Goal: Contribute content: Contribute content

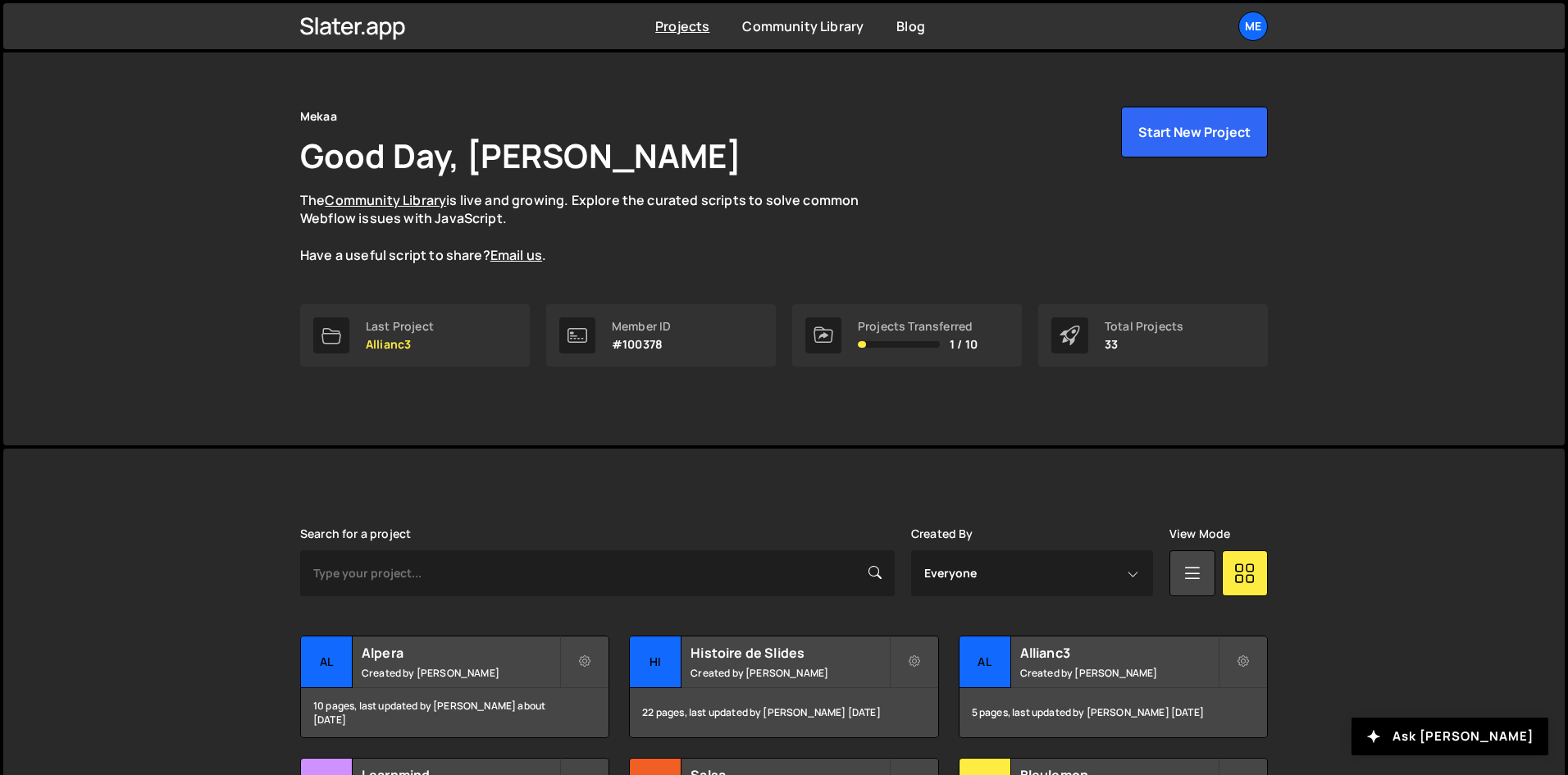
scroll to position [82, 0]
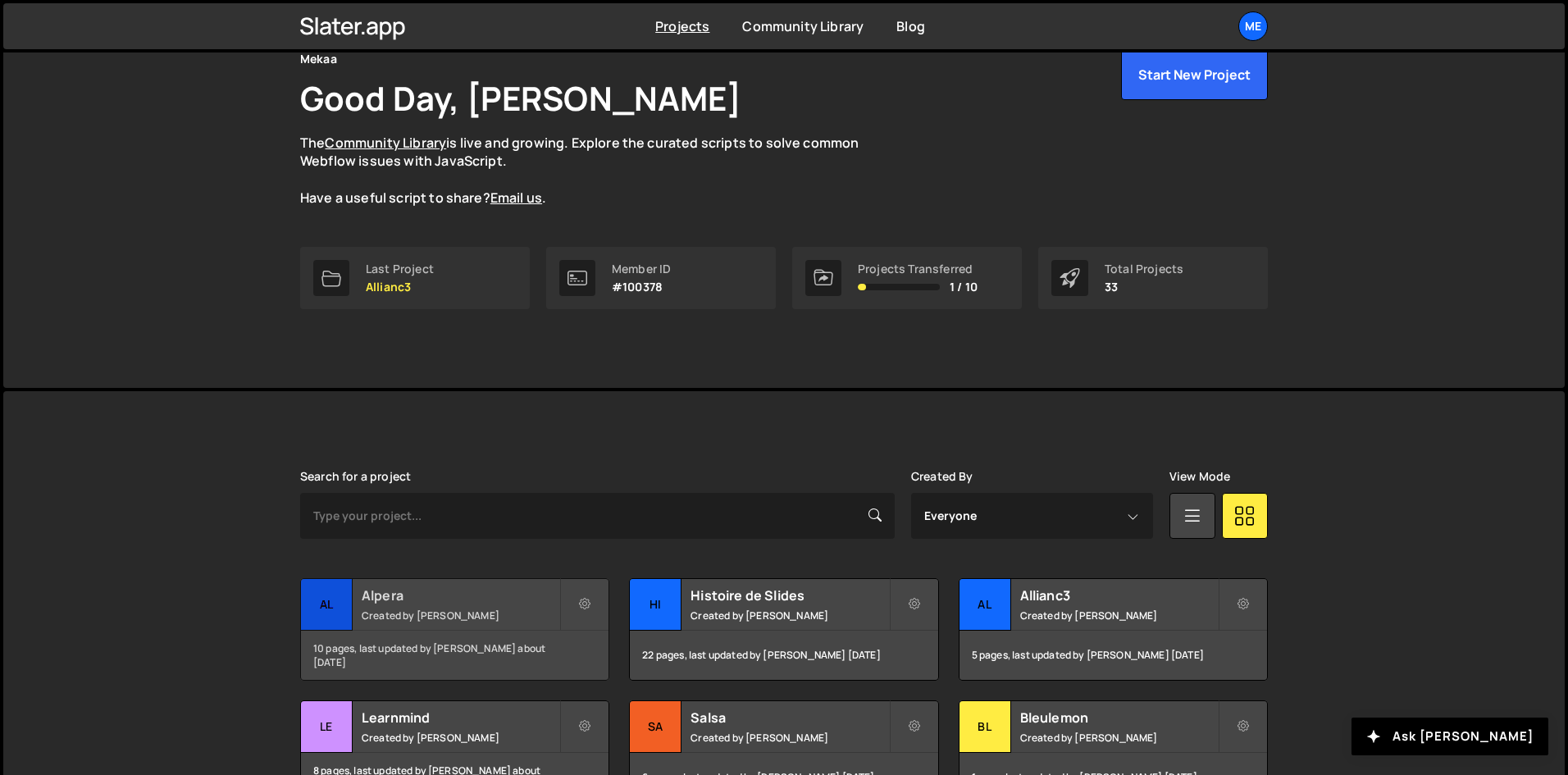
click at [474, 609] on small "Created by [PERSON_NAME]" at bounding box center [461, 615] width 198 height 14
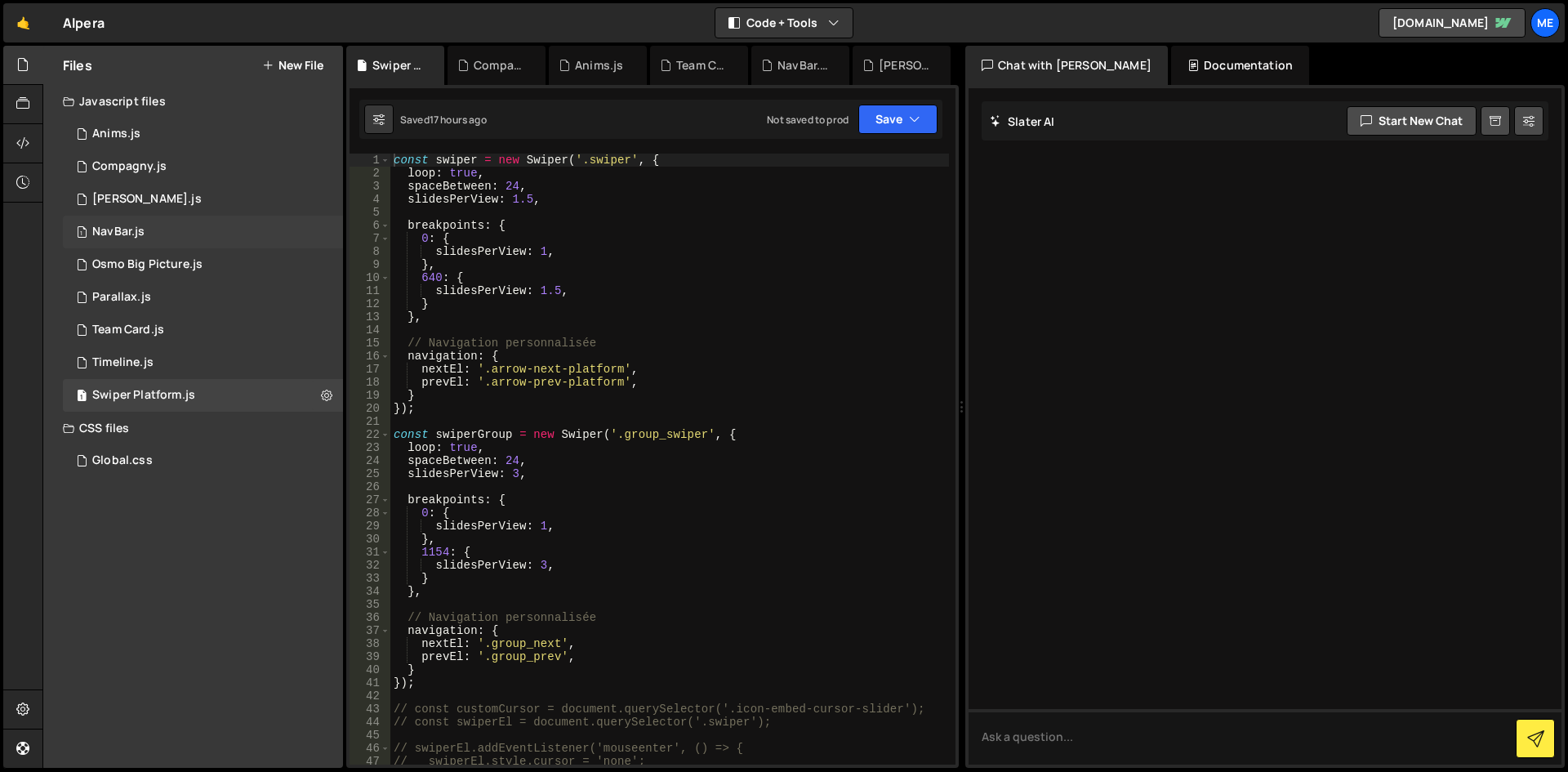
click at [231, 231] on div "1 NavBar.js 0" at bounding box center [203, 231] width 280 height 33
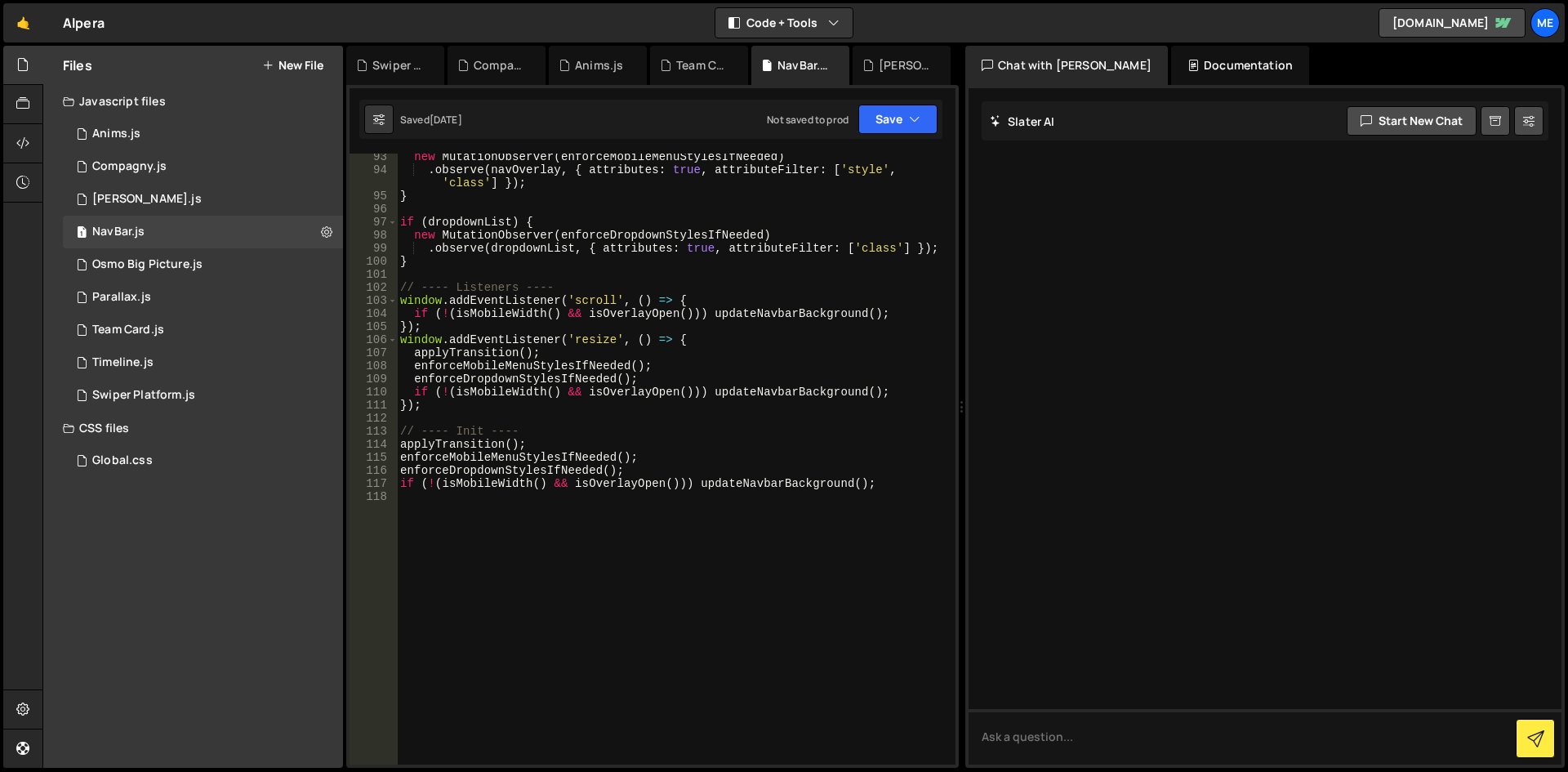
scroll to position [1323, 0]
click at [543, 349] on div "new MutationObserver ( enforceMobileMenuStylesIfNeeded ) . observe ( navOverlay…" at bounding box center [673, 468] width 552 height 637
type textarea "if (!(isMobileWidth() && isOverlayOpen())) updateNavbarBackground();"
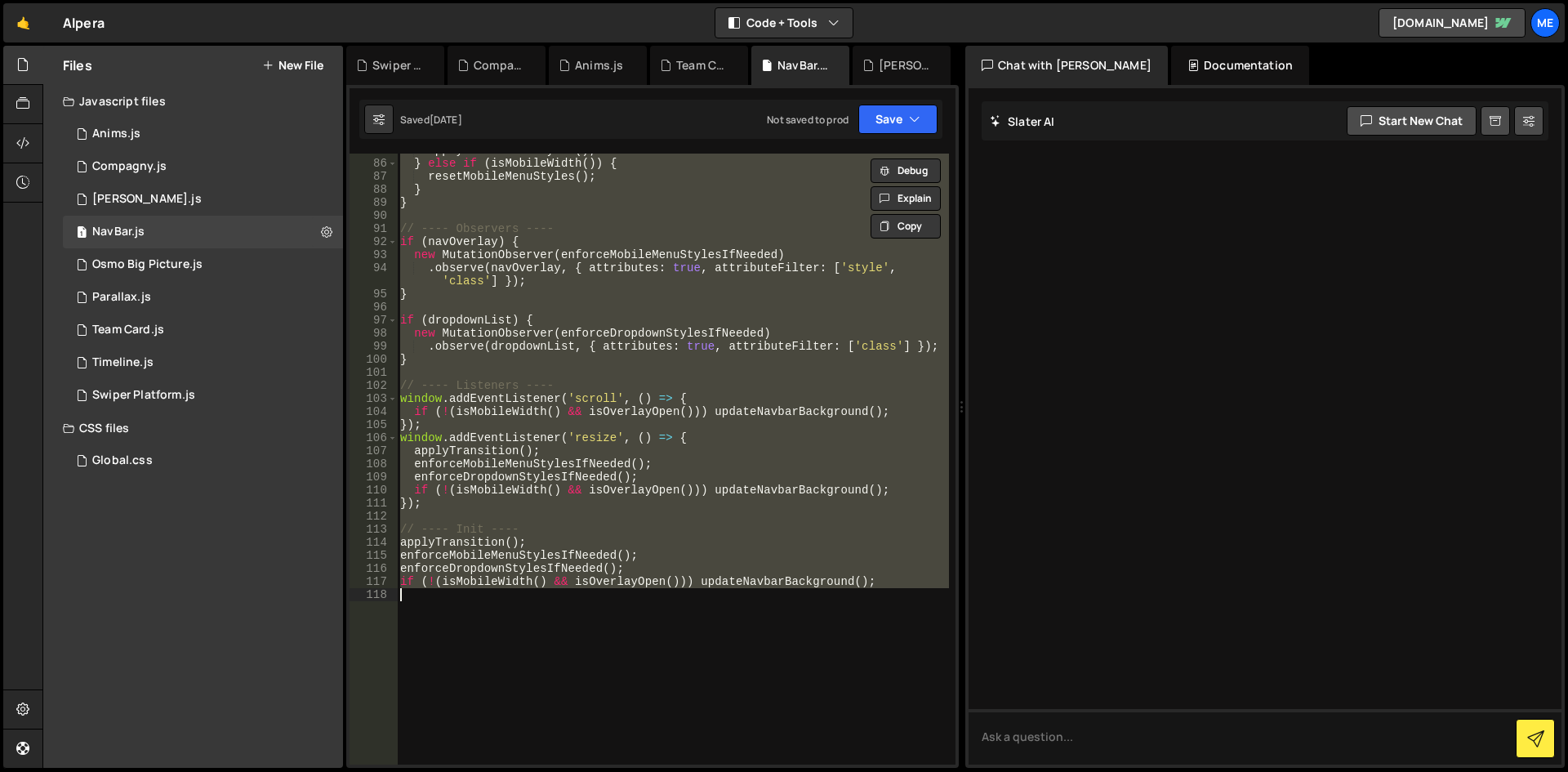
scroll to position [1312, 0]
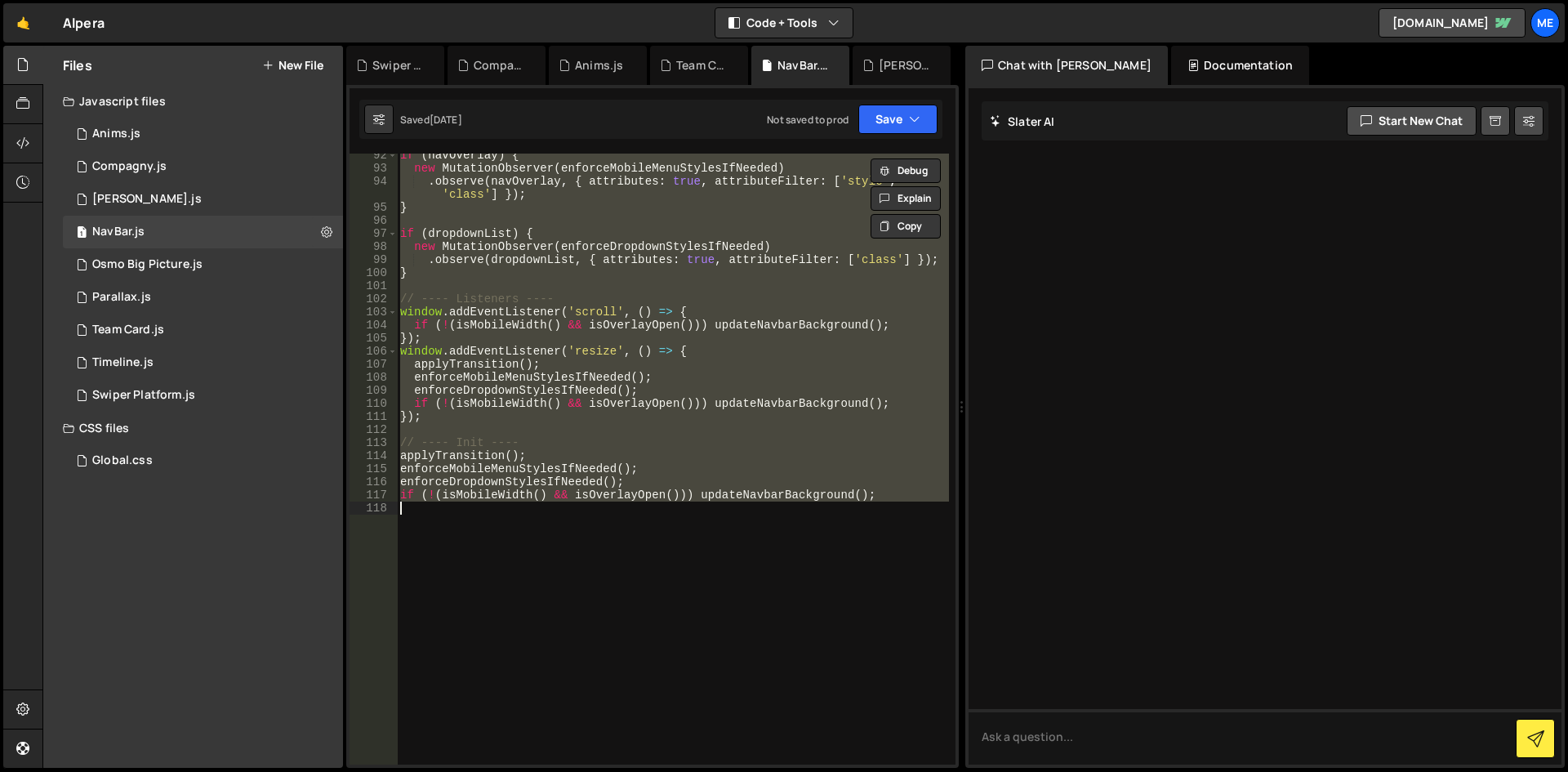
click at [732, 577] on div "if ( navOverlay ) { new MutationObserver ( enforceMobileMenuStylesIfNeeded ) . …" at bounding box center [673, 459] width 552 height 611
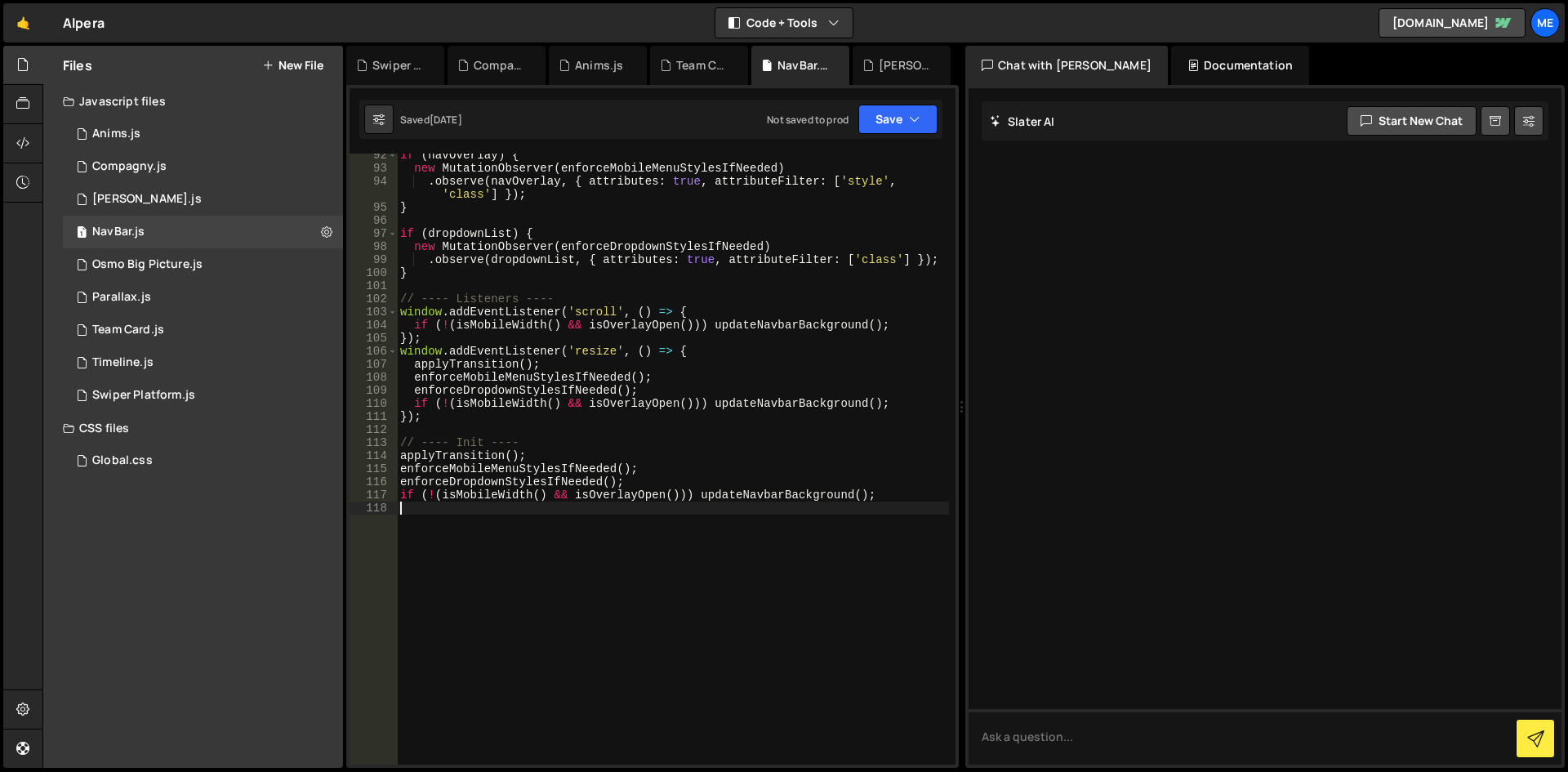
click at [662, 414] on div "if ( navOverlay ) { new MutationObserver ( enforceMobileMenuStylesIfNeeded ) . …" at bounding box center [673, 466] width 552 height 637
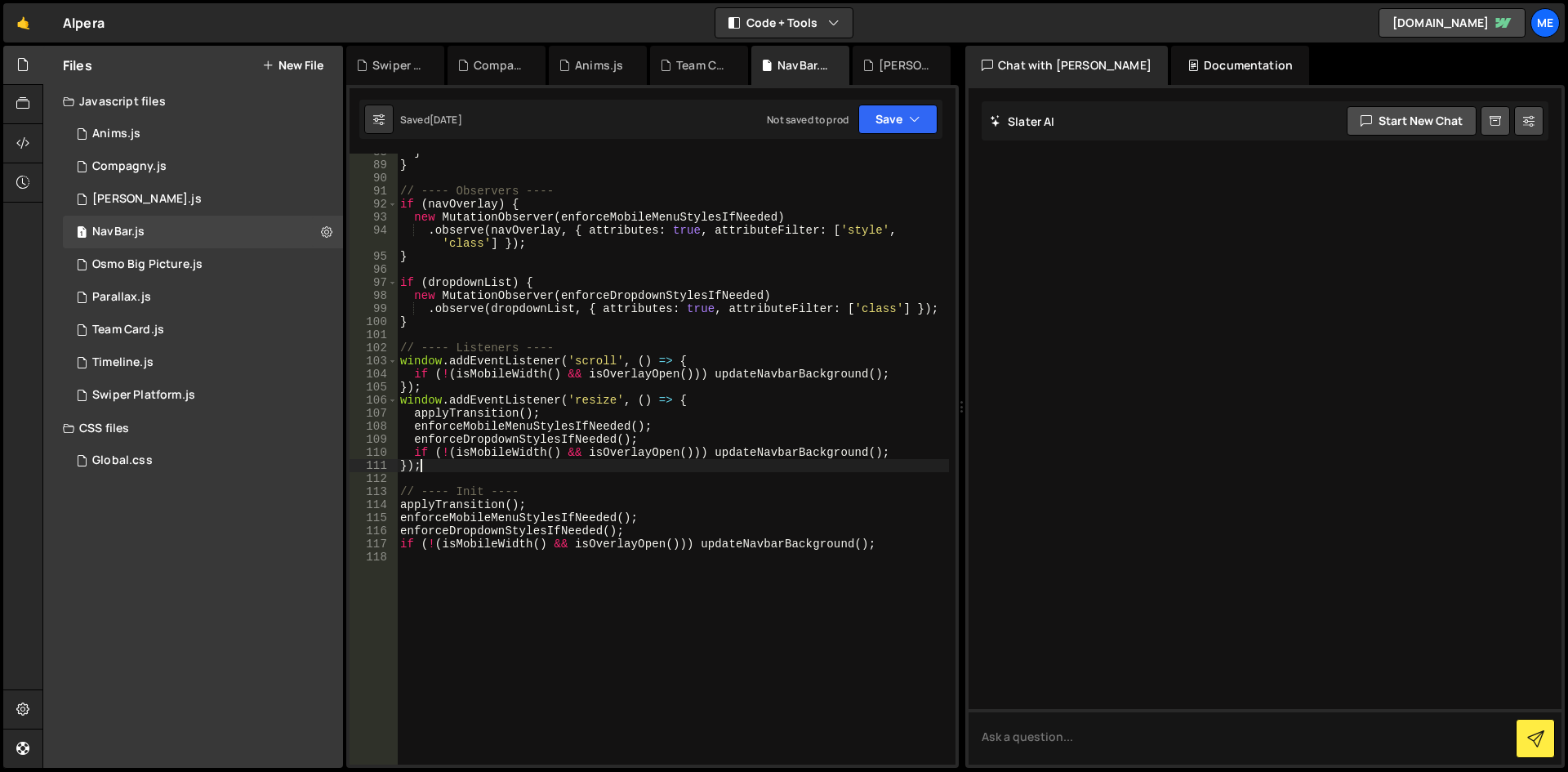
scroll to position [1263, 0]
click at [842, 363] on div "} } // ---- Observers ---- if ( navOverlay ) { new MutationObserver ( enforceMo…" at bounding box center [673, 463] width 552 height 637
type textarea "if (!(isMobileWidth() && isOverlayOpen())) updateNavbarBackground();"
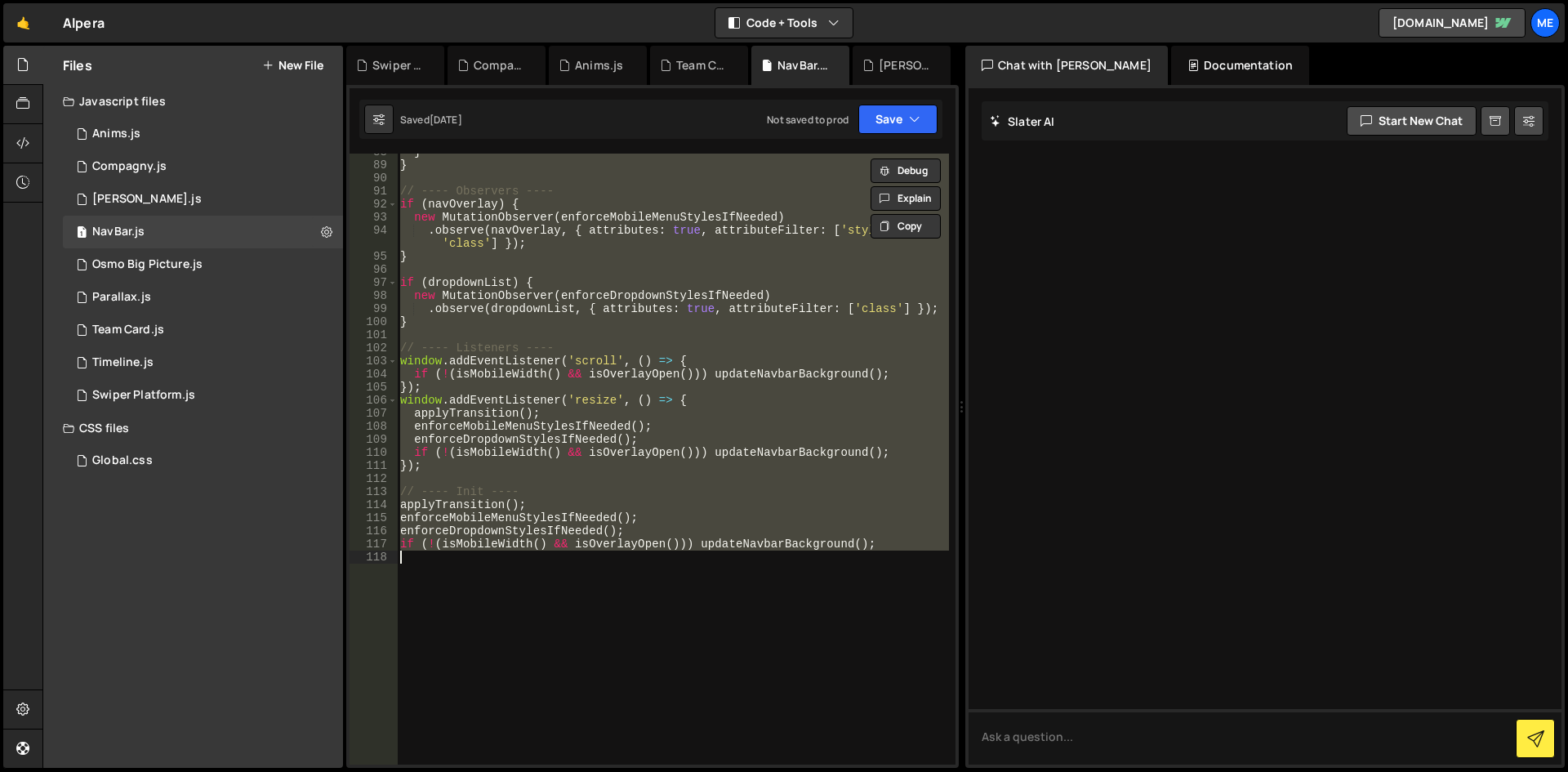
paste textarea
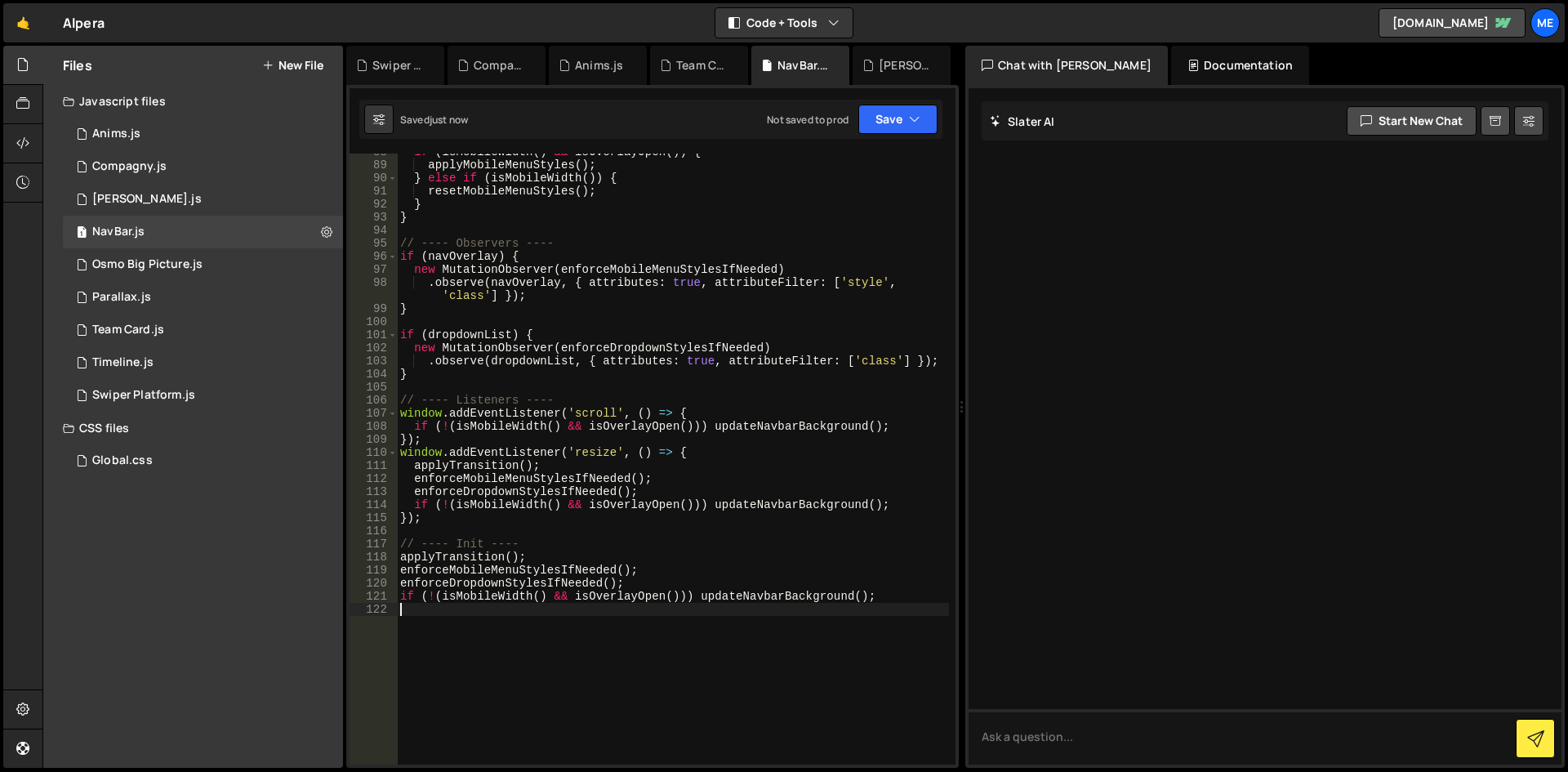
click at [821, 320] on div "if ( isMobileWidth ( ) && isOverlayOpen ( )) { applyMobileMenuStyles ( ) ; } el…" at bounding box center [673, 463] width 552 height 637
click at [891, 92] on div "XXXXXXXXXXXXXXXXXXXXXXXXXXXXXXXXXXXXXXXXXXXXXXXXXXXXXXXXXXXXXXXXXXXXXXXXXXXXXXX…" at bounding box center [652, 426] width 613 height 682
click at [891, 100] on div "Saved just now Not saved to prod Upgrade to Edit Save Save to Staging S Saved j…" at bounding box center [651, 120] width 583 height 40
click at [889, 113] on button "Save" at bounding box center [898, 119] width 79 height 29
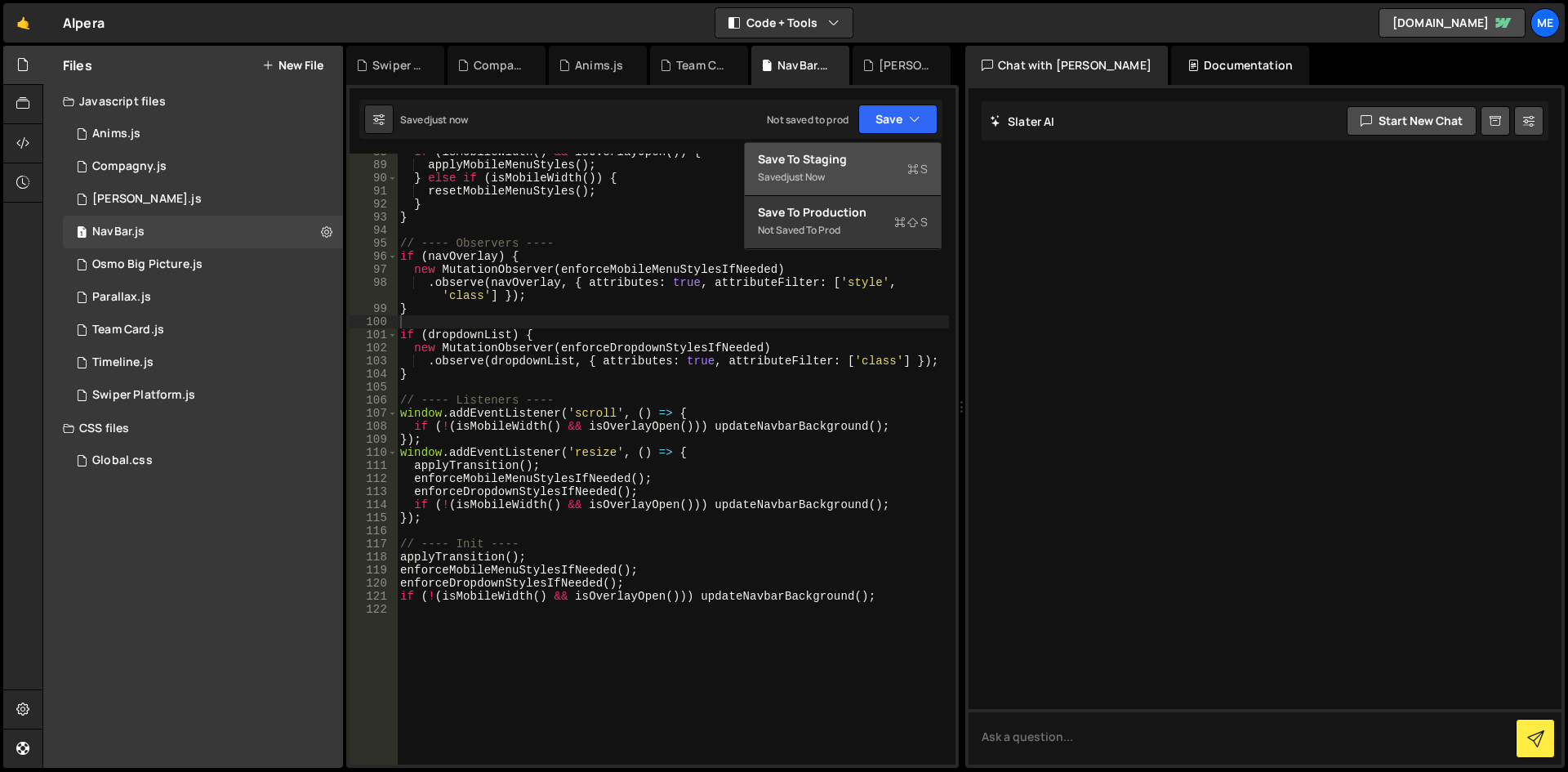
click at [860, 185] on div "Saved just now" at bounding box center [843, 176] width 170 height 20
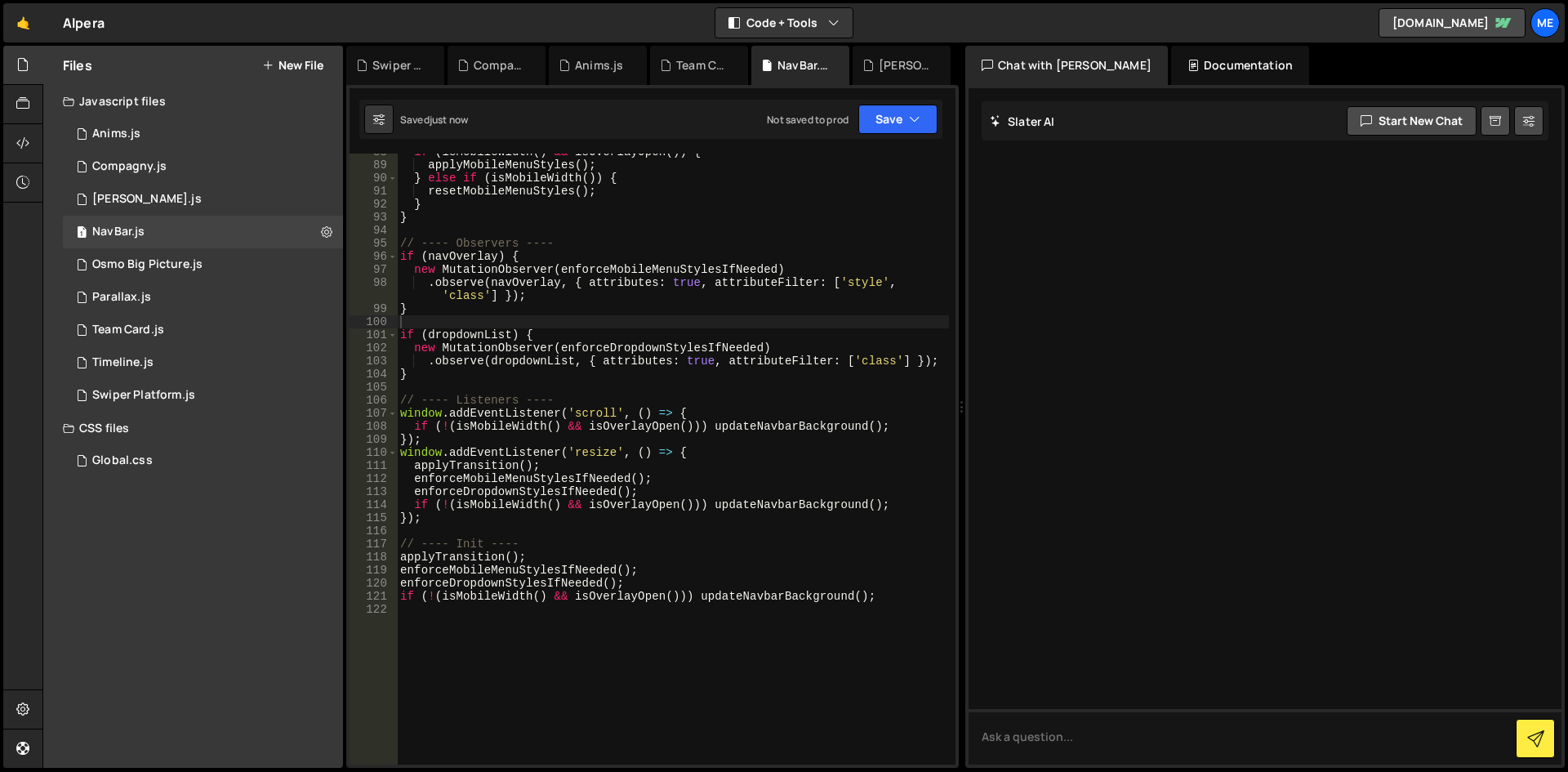
click at [744, 304] on div "if ( isMobileWidth ( ) && isOverlayOpen ( )) { applyMobileMenuStyles ( ) ; } el…" at bounding box center [673, 463] width 552 height 637
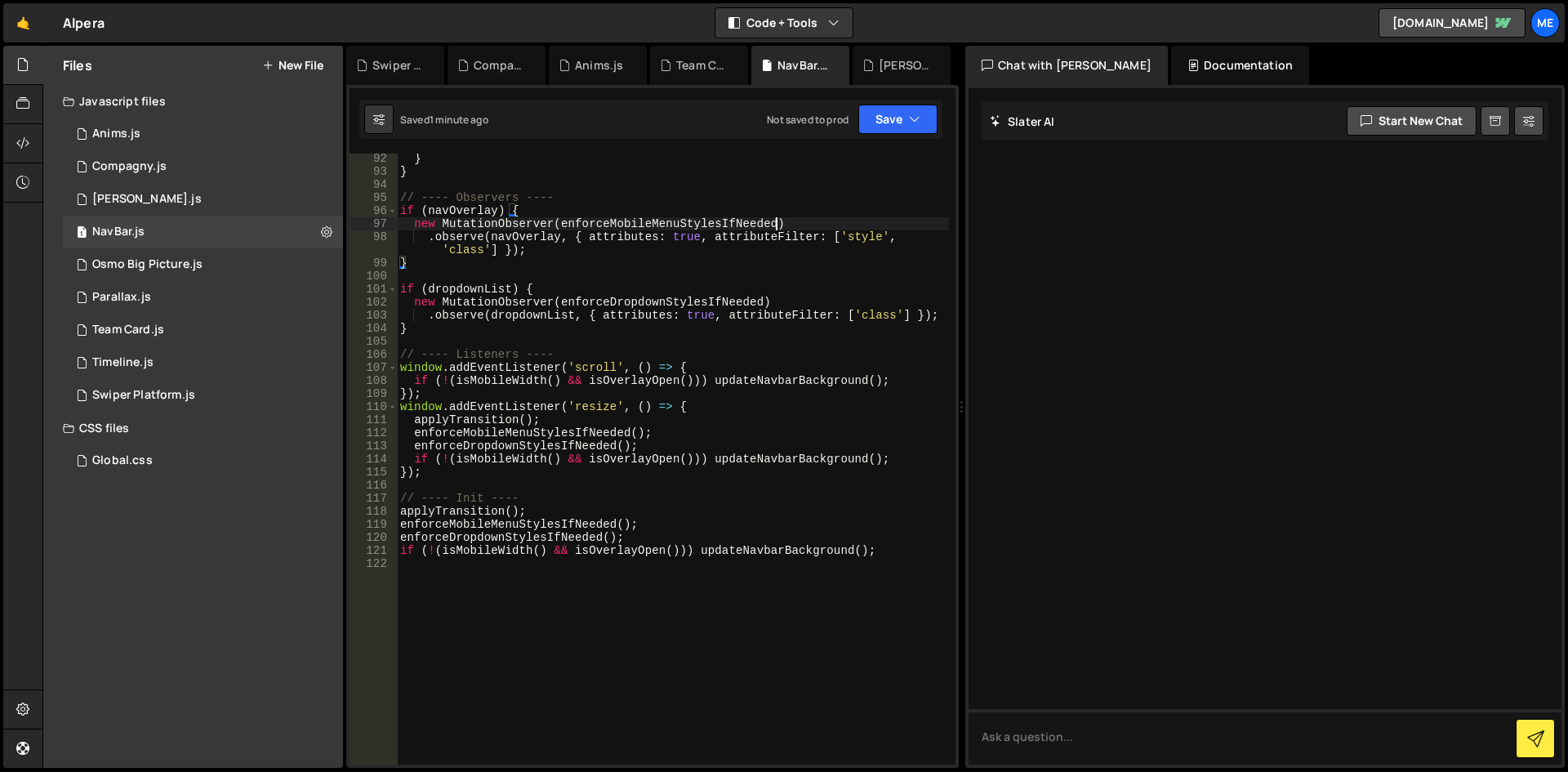
click at [828, 219] on div "} } // ---- Observers ---- if ( navOverlay ) { new MutationObserver ( enforceMo…" at bounding box center [673, 470] width 552 height 637
type textarea "if (!(isMobileWidth() && isOverlayOpen())) updateNavbarBackground();"
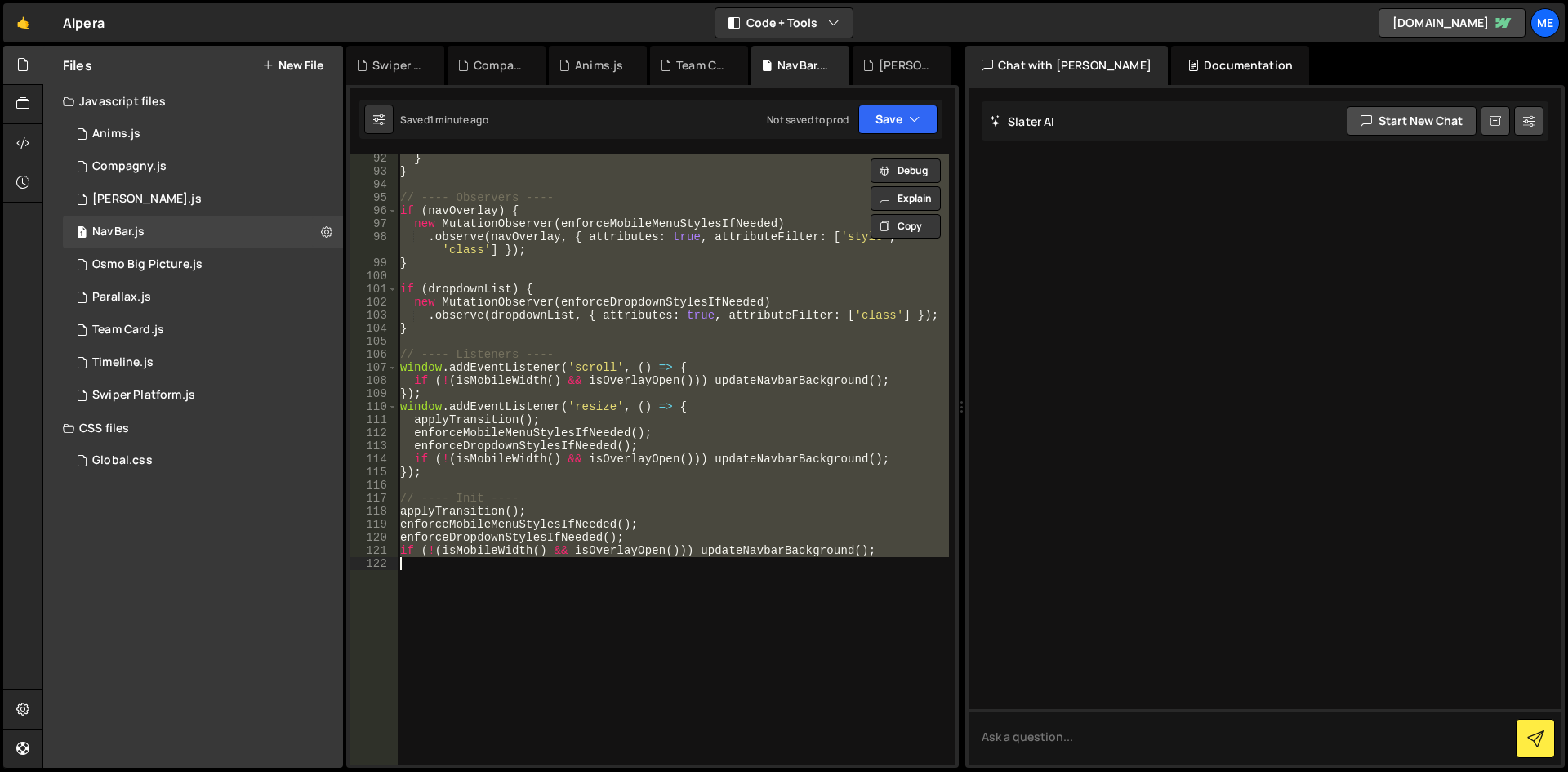
paste textarea
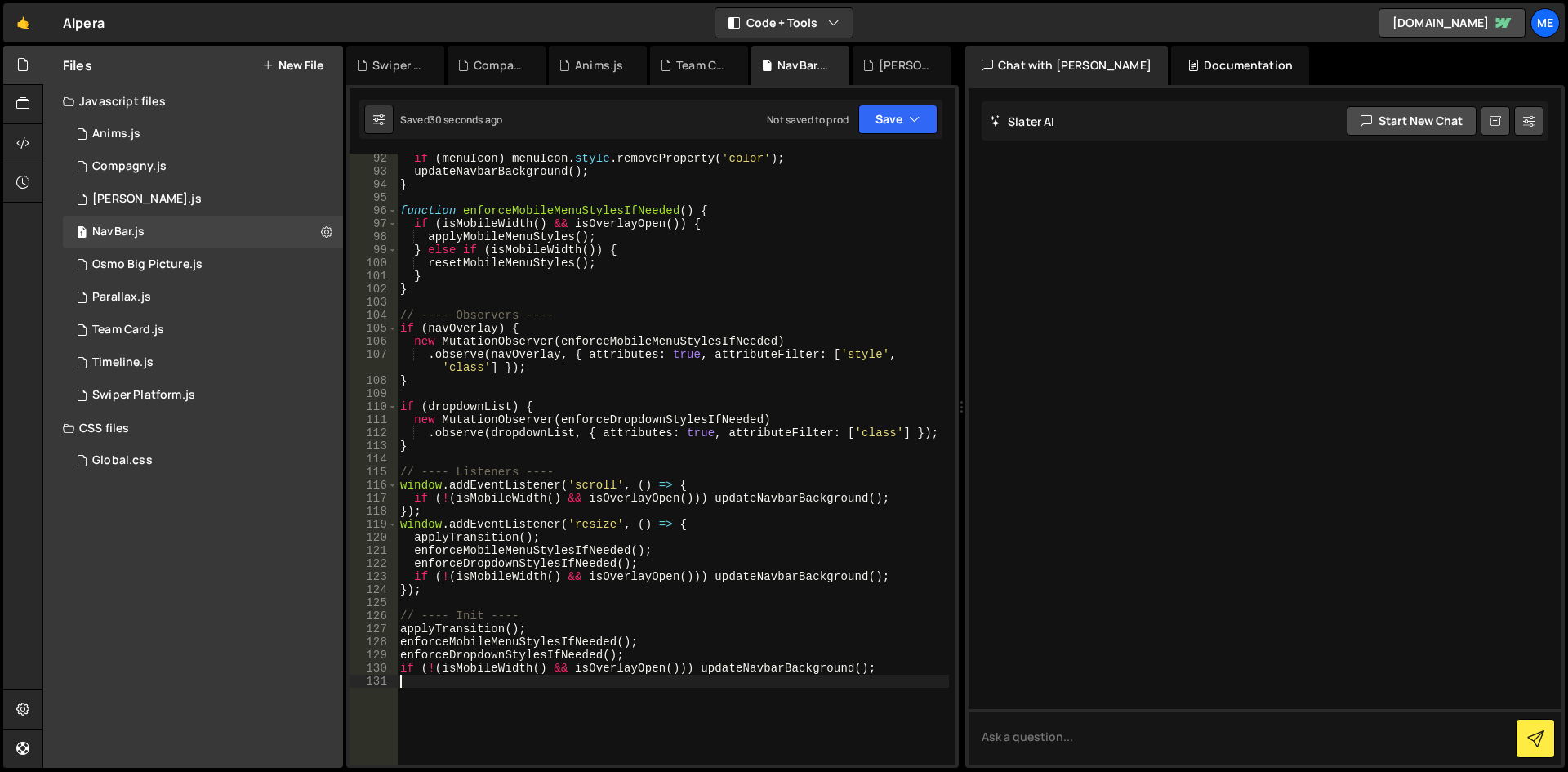
click at [776, 351] on div "if ( menuIcon ) menuIcon . style . removeProperty ( 'color' ) ; updateNavbarBac…" at bounding box center [673, 470] width 552 height 637
type textarea "if (!(isMobileWidth() && isOverlayOpen())) updateNavbarBackground();"
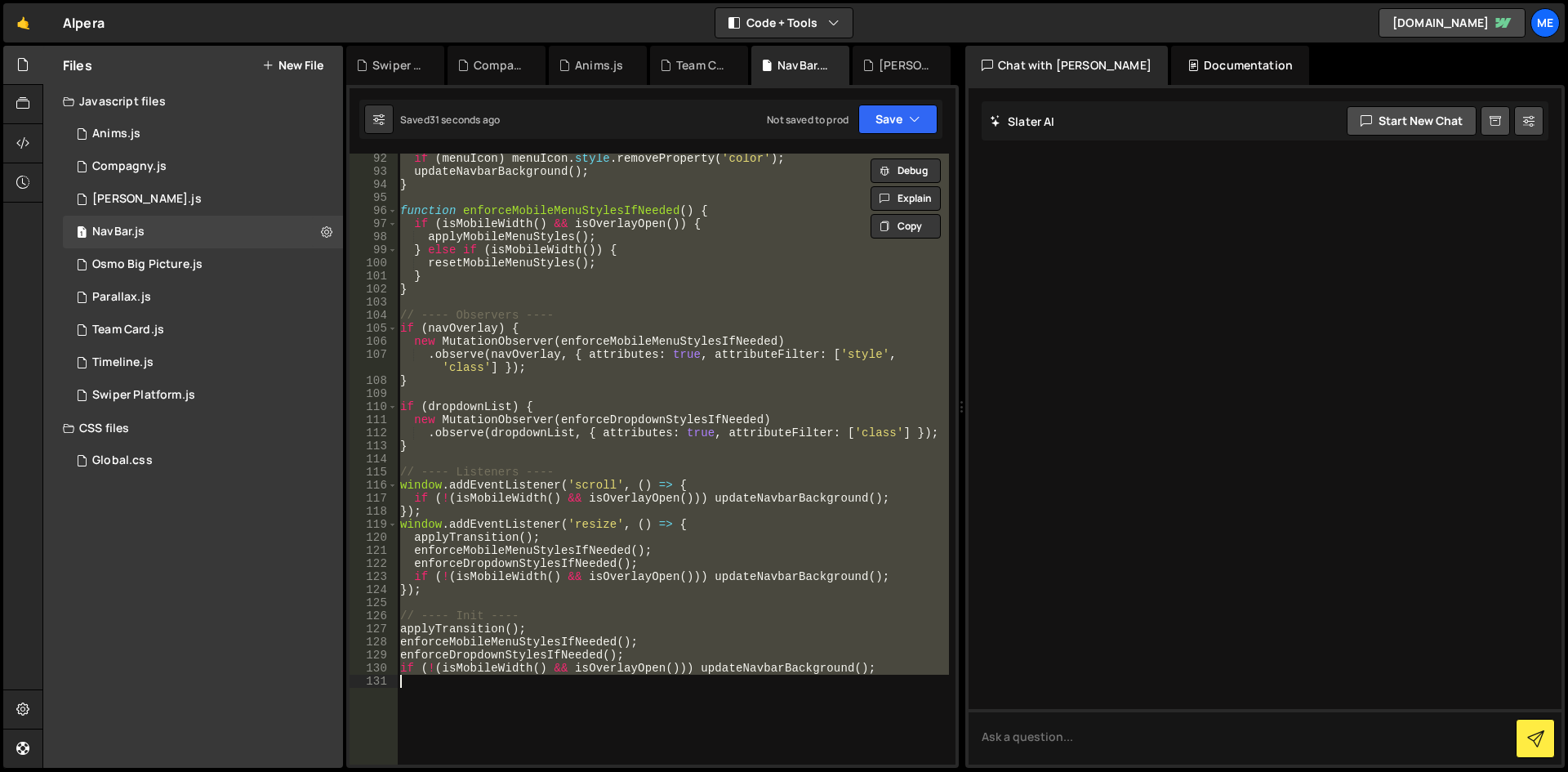
paste textarea
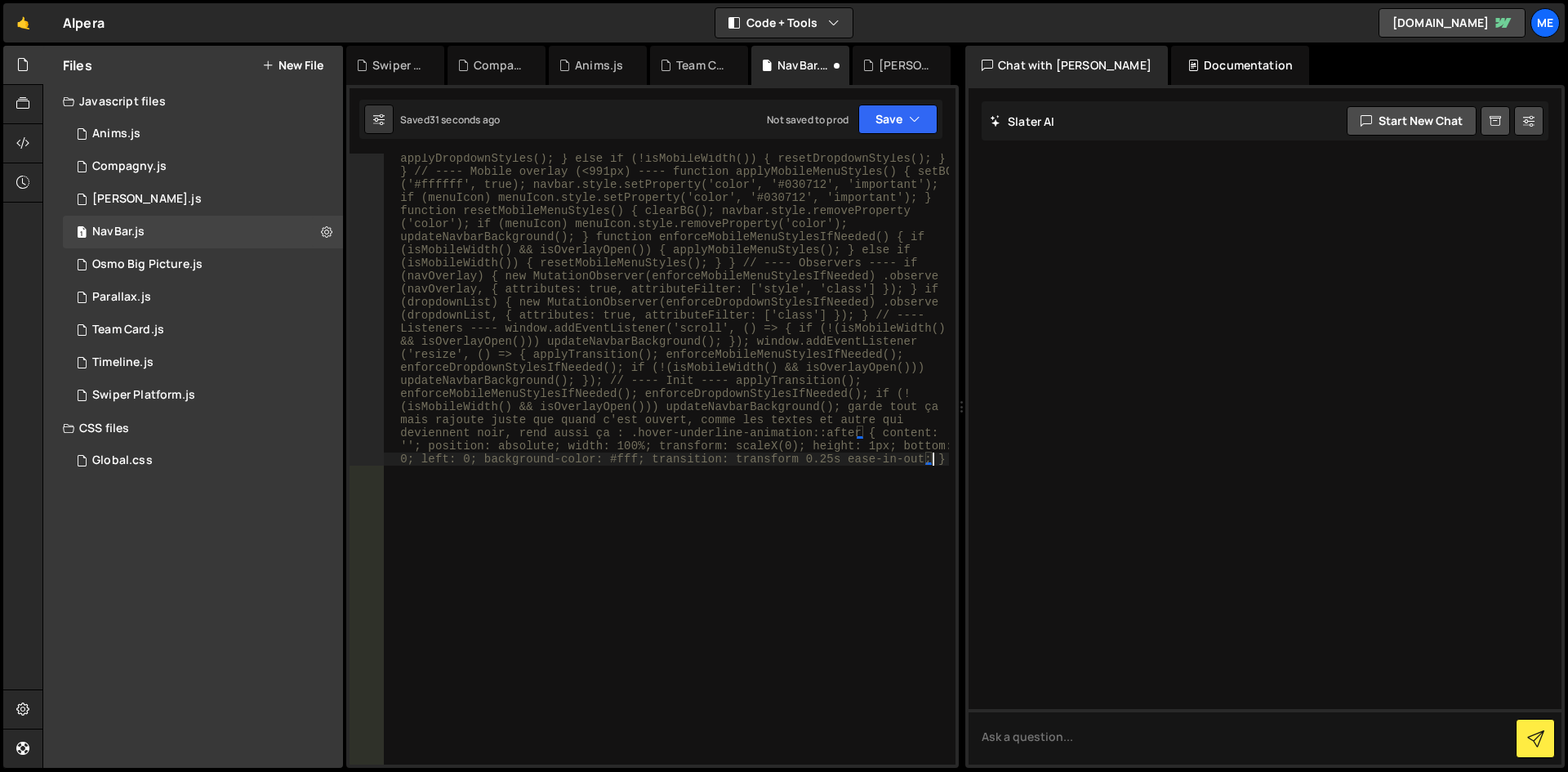
scroll to position [394, 0]
type textarea "const navbar = document.querySelector('.navbar2_component');"
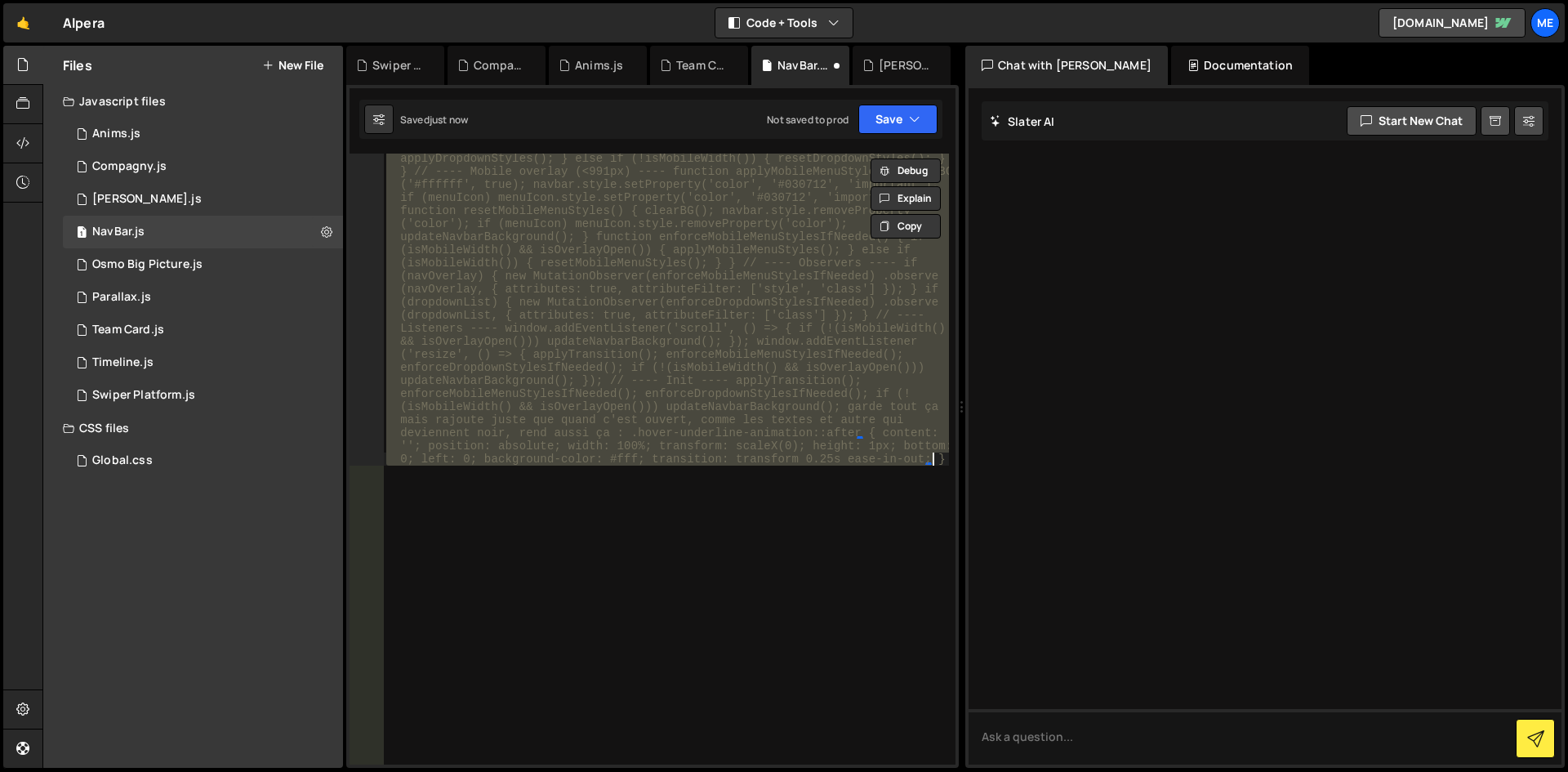
type textarea "if (!(isMobileWidth() && isOverlayOpen())) updateNavbarBackground();"
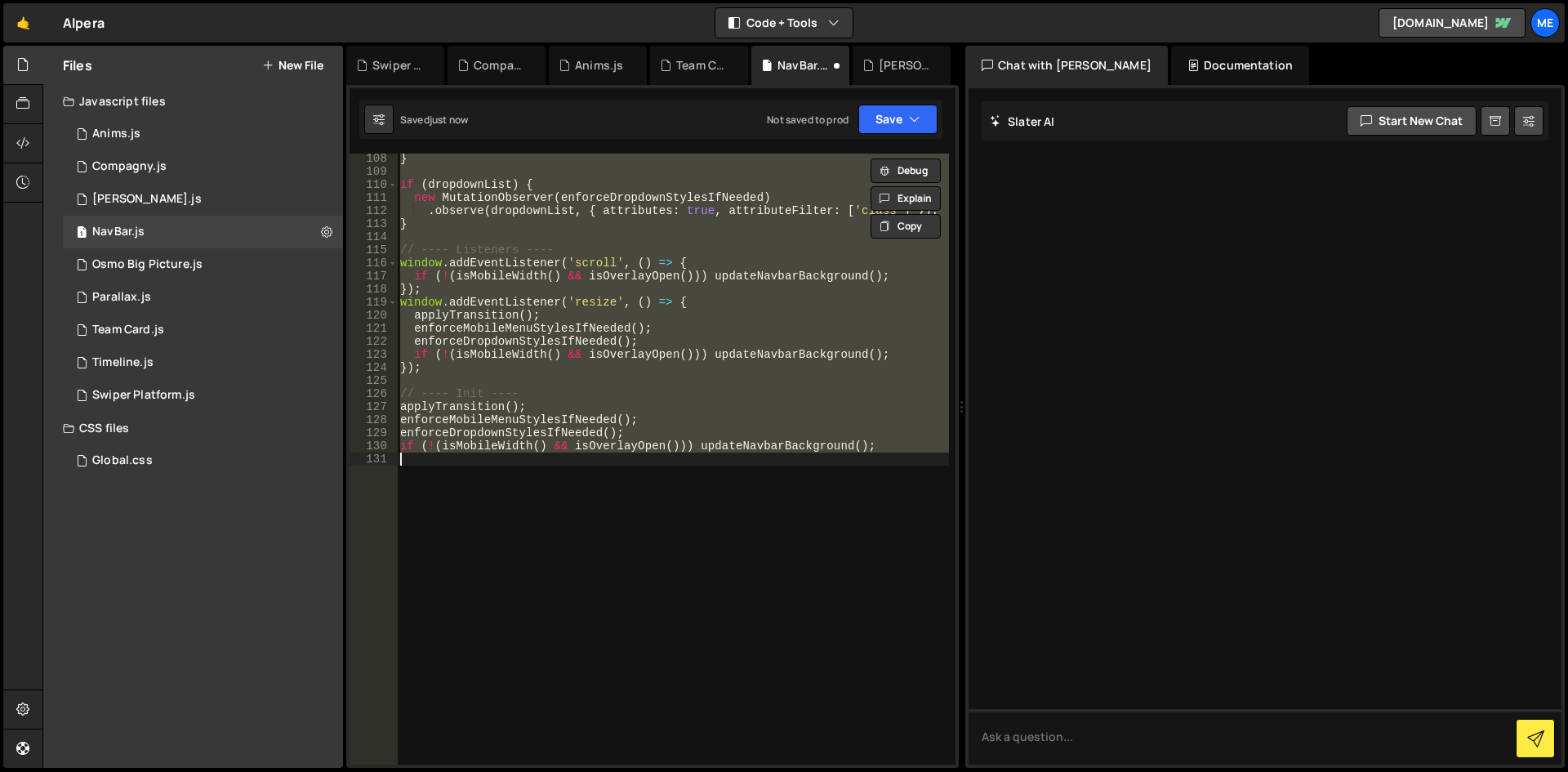
paste textarea
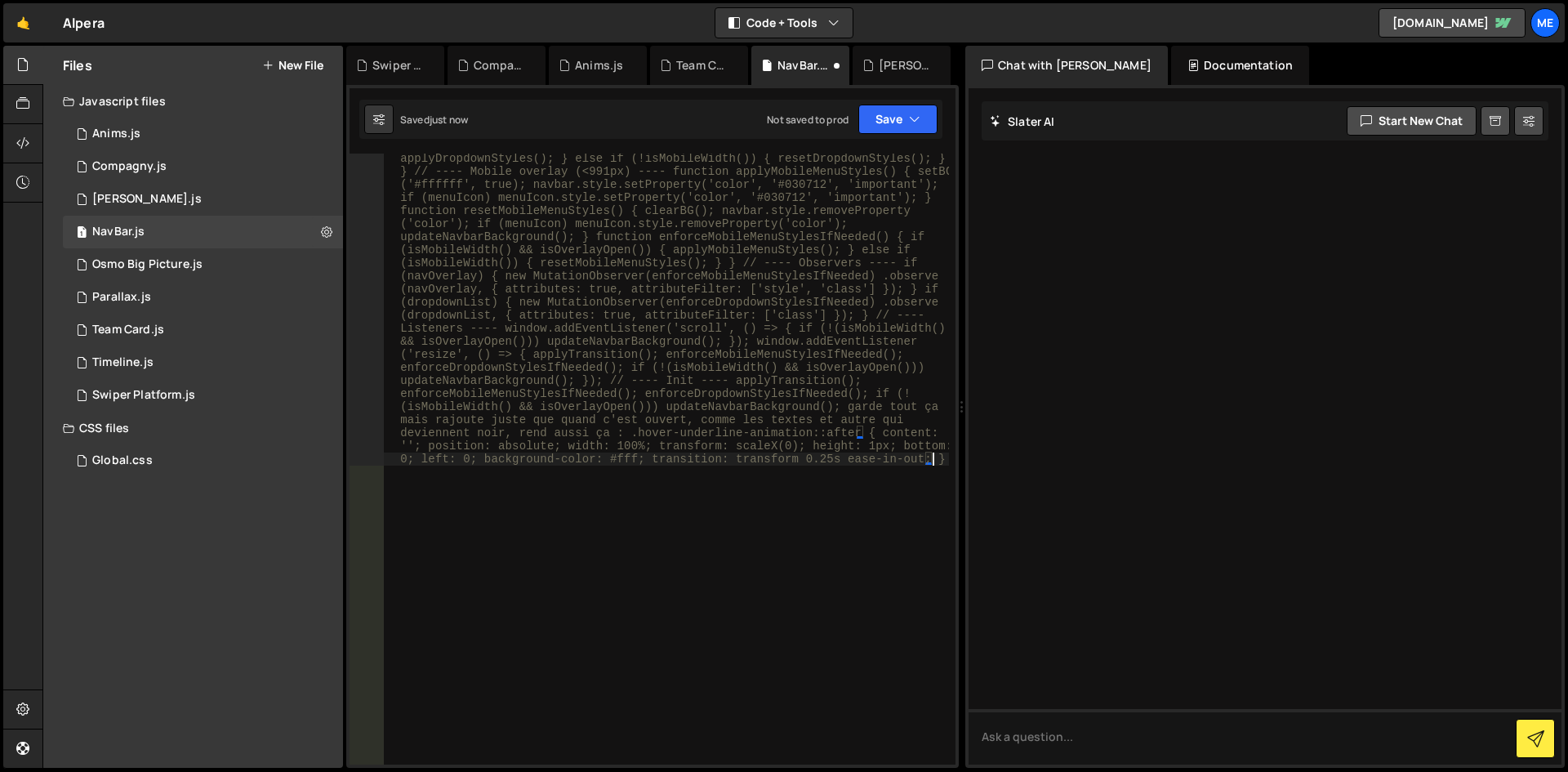
type textarea "if (!(isMobileWidth() && isOverlayOpen())) updateNavbarBackground();"
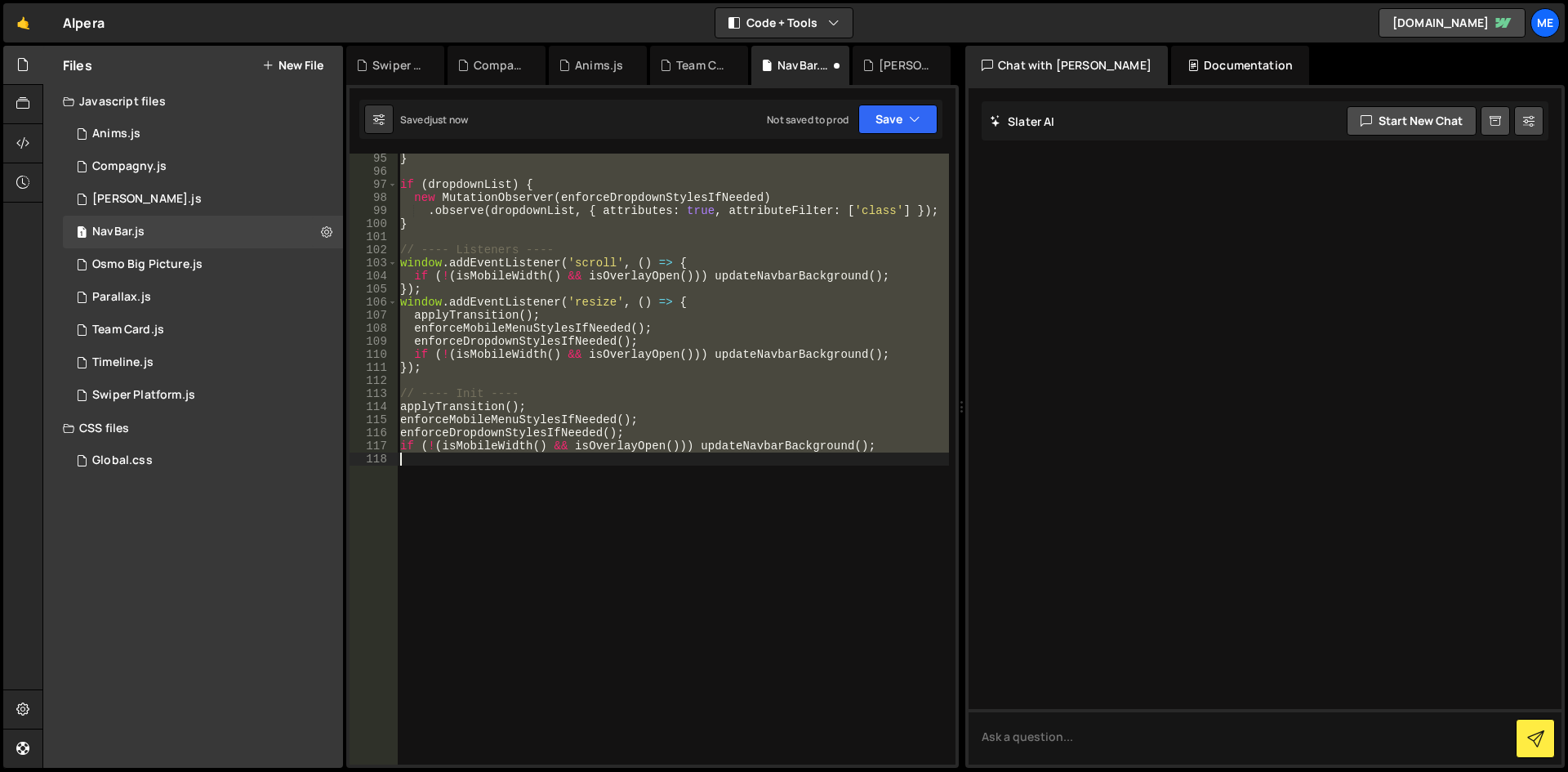
scroll to position [1361, 0]
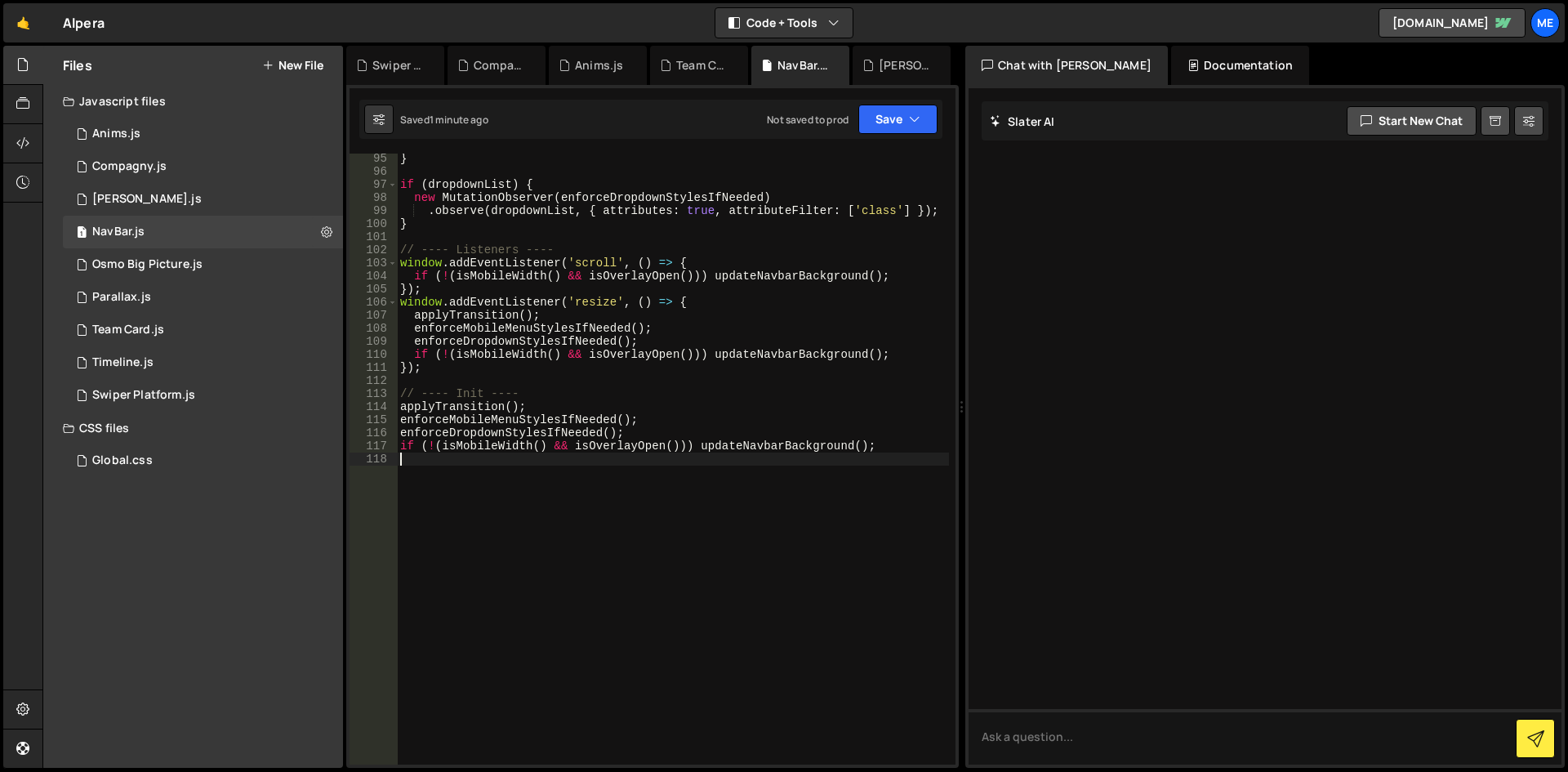
click at [930, 263] on div "} if ( dropdownList ) { new MutationObserver ( enforceDropdownStylesIfNeeded ) …" at bounding box center [673, 470] width 552 height 637
type textarea "if (!(isMobileWidth() && isOverlayOpen())) updateNavbarBackground();"
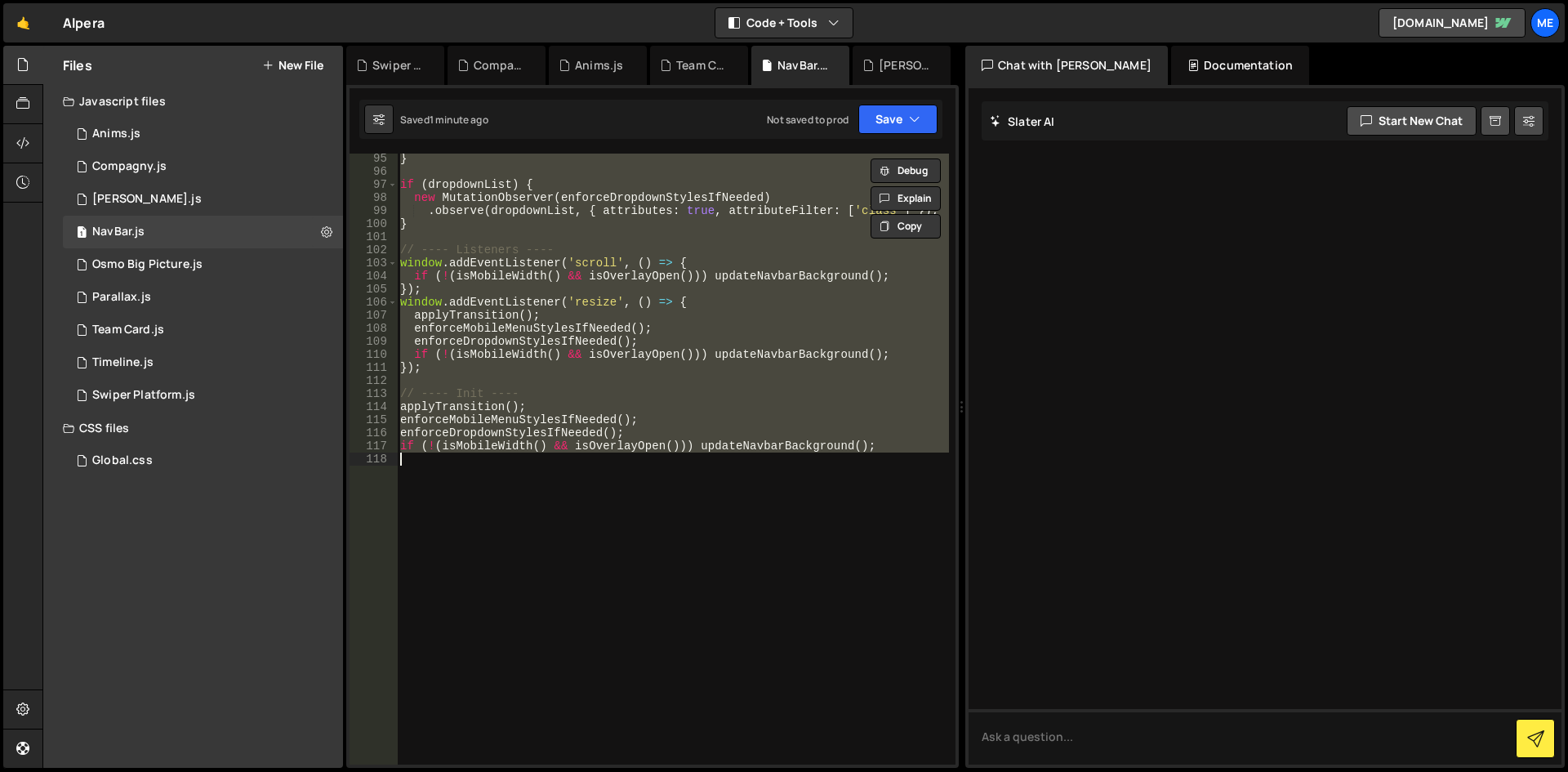
paste textarea
